Goal: Information Seeking & Learning: Learn about a topic

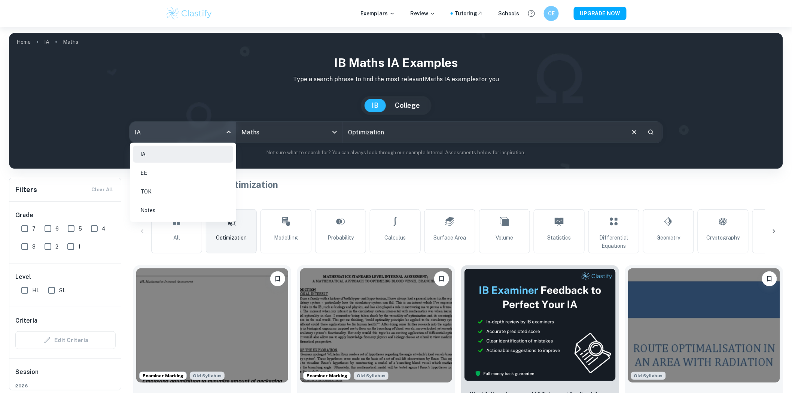
click at [168, 140] on body "We value your privacy We use cookies to enhance your browsing experience, serve…" at bounding box center [396, 223] width 792 height 393
click at [270, 125] on div at bounding box center [396, 196] width 792 height 393
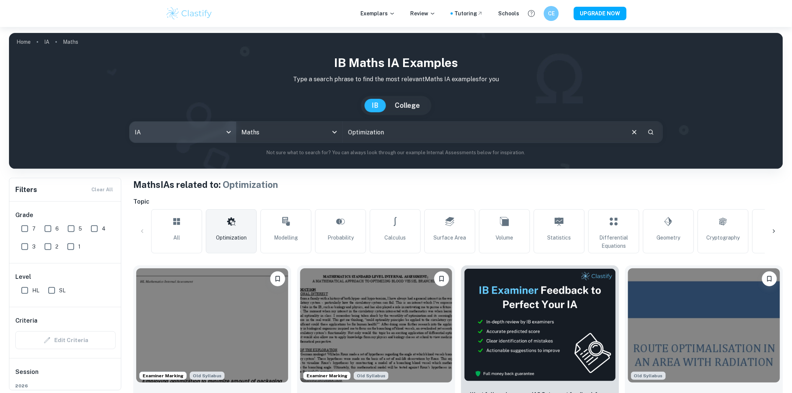
click at [266, 136] on div "IA EE TOK Notes" at bounding box center [396, 196] width 792 height 393
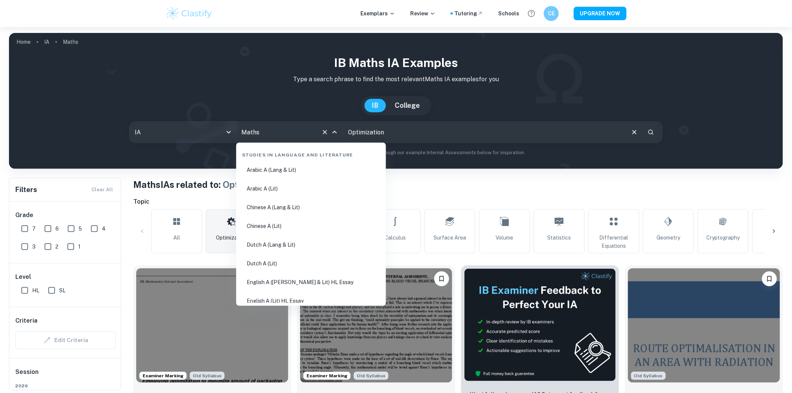
click at [265, 134] on input "Maths" at bounding box center [279, 132] width 79 height 14
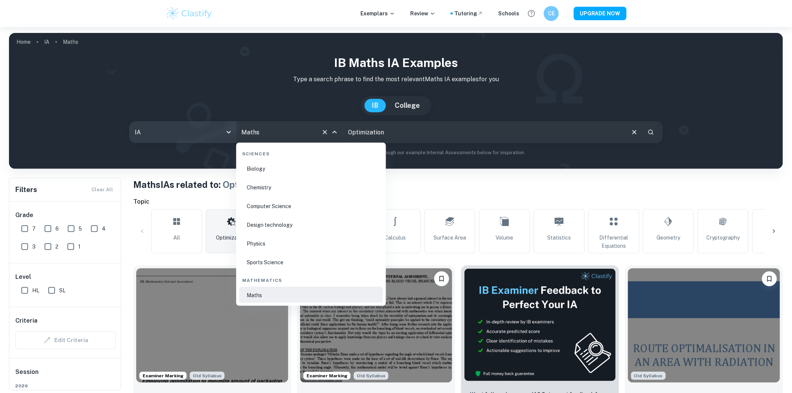
drag, startPoint x: 265, startPoint y: 134, endPoint x: 222, endPoint y: 136, distance: 42.7
click at [240, 135] on input "Maths" at bounding box center [279, 132] width 79 height 14
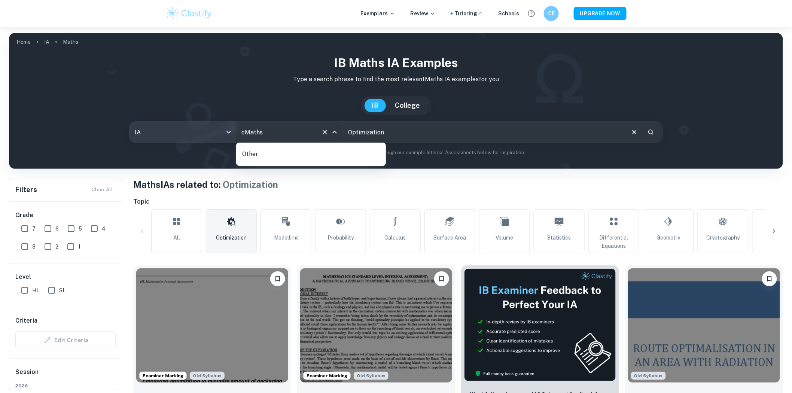
drag, startPoint x: 264, startPoint y: 136, endPoint x: 212, endPoint y: 136, distance: 52.1
click at [216, 136] on div "IA ia All Subjects cMaths All Subjects" at bounding box center [236, 132] width 213 height 21
click at [272, 170] on li "Chemistry" at bounding box center [311, 169] width 144 height 17
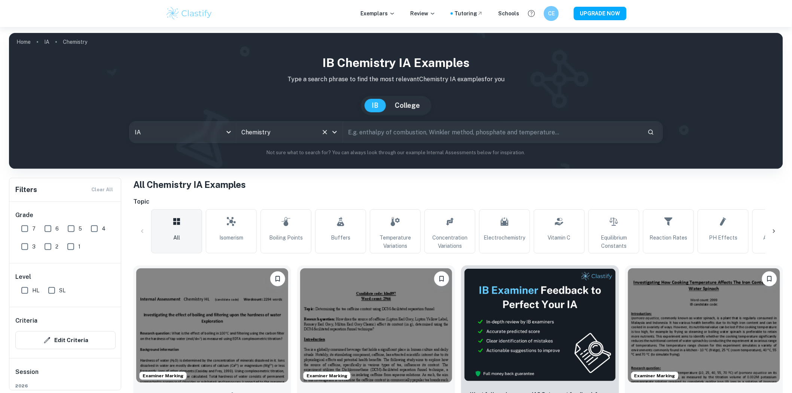
click at [268, 131] on input "Chemistry" at bounding box center [279, 132] width 79 height 14
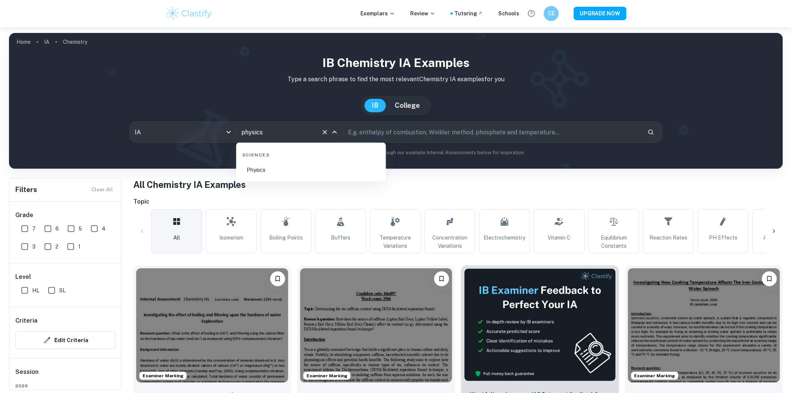
type input "physics"
click at [365, 164] on li "Physics" at bounding box center [311, 169] width 144 height 17
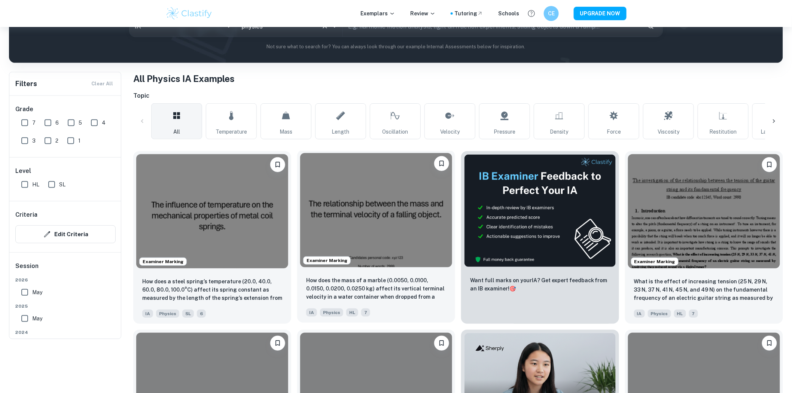
scroll to position [125, 0]
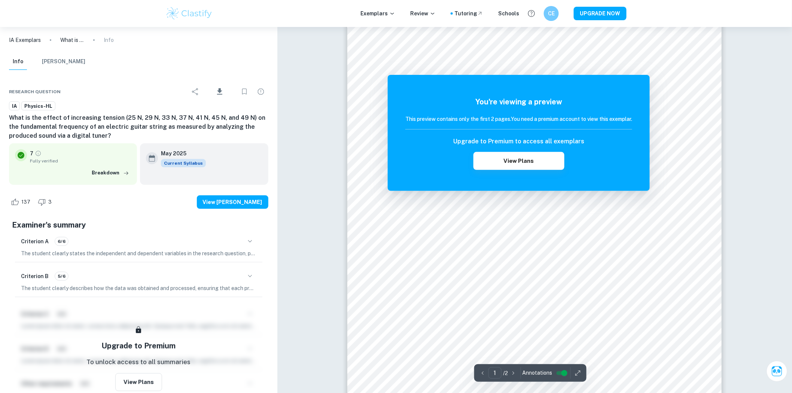
scroll to position [83, 0]
